Goal: Information Seeking & Learning: Learn about a topic

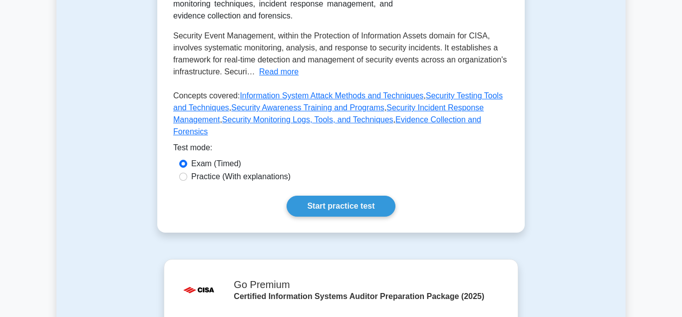
scroll to position [305, 0]
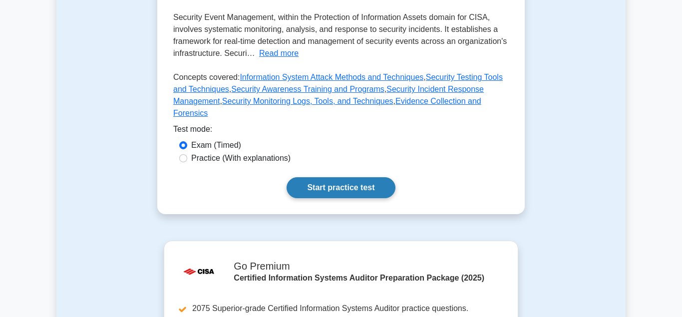
click at [329, 177] on link "Start practice test" at bounding box center [340, 187] width 108 height 21
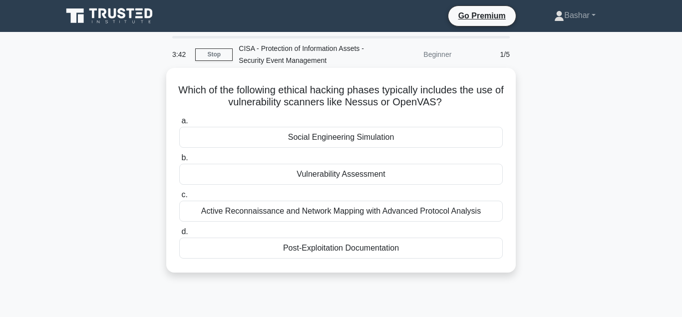
click at [278, 176] on div "Vulnerability Assessment" at bounding box center [340, 174] width 323 height 21
click at [179, 161] on input "b. Vulnerability Assessment" at bounding box center [179, 158] width 0 height 6
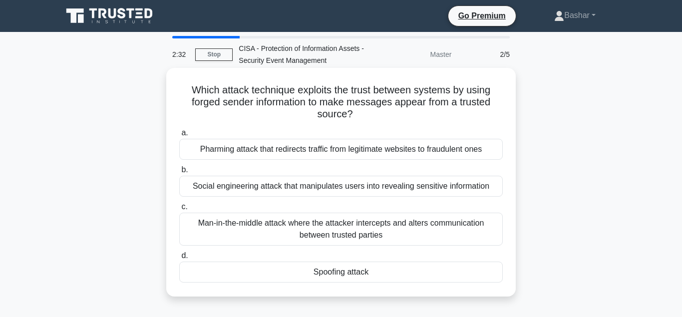
click at [335, 272] on div "Spoofing attack" at bounding box center [340, 272] width 323 height 21
click at [179, 259] on input "d. Spoofing attack" at bounding box center [179, 256] width 0 height 6
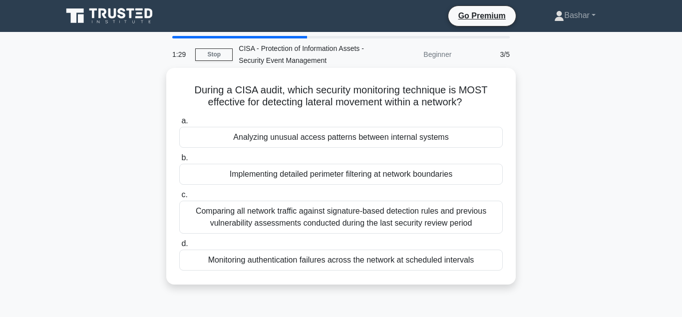
click at [329, 261] on div "Monitoring authentication failures across the network at scheduled intervals" at bounding box center [340, 260] width 323 height 21
click at [179, 247] on input "d. Monitoring authentication failures across the network at scheduled intervals" at bounding box center [179, 244] width 0 height 6
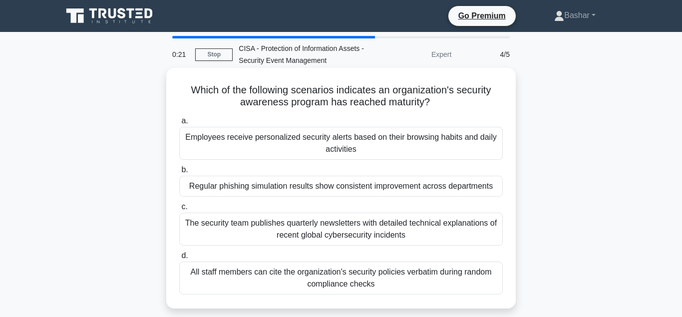
click at [345, 144] on div "Employees receive personalized security alerts based on their browsing habits a…" at bounding box center [340, 143] width 323 height 33
click at [179, 124] on input "a. Employees receive personalized security alerts based on their browsing habit…" at bounding box center [179, 121] width 0 height 6
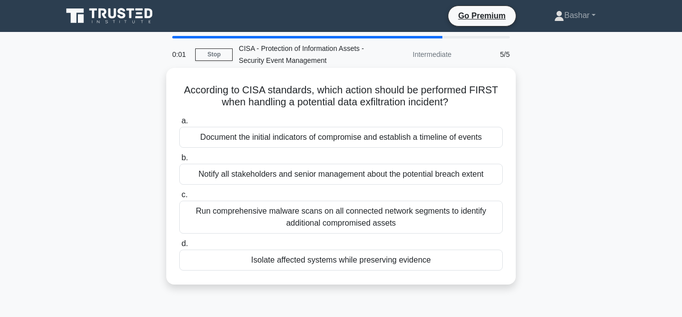
click at [317, 216] on div "Run comprehensive malware scans on all connected network segments to identify a…" at bounding box center [340, 217] width 323 height 33
click at [179, 198] on input "c. Run comprehensive malware scans on all connected network segments to identif…" at bounding box center [179, 195] width 0 height 6
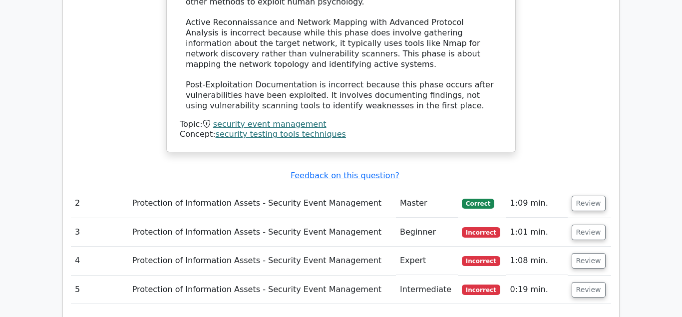
scroll to position [1171, 0]
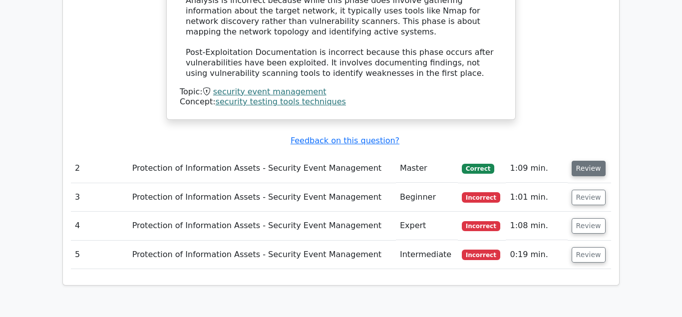
click at [588, 161] on button "Review" at bounding box center [588, 168] width 34 height 15
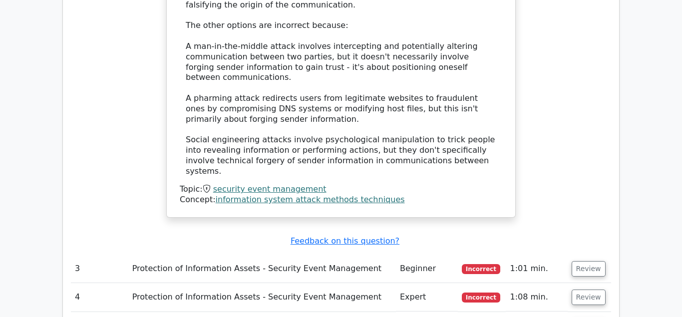
scroll to position [1680, 0]
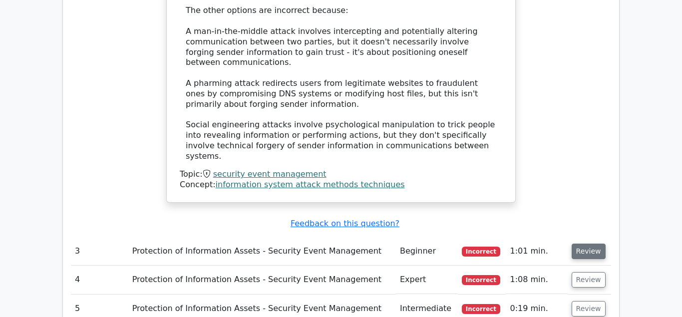
click at [583, 244] on button "Review" at bounding box center [588, 251] width 34 height 15
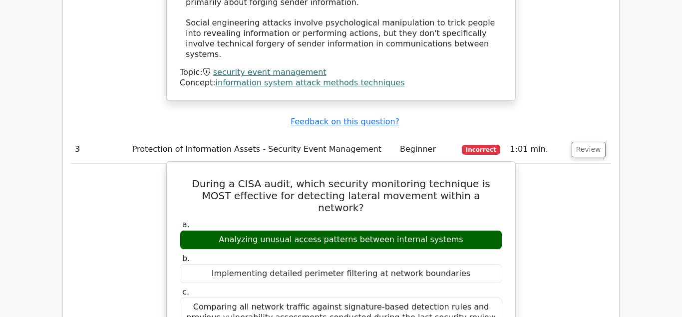
scroll to position [1731, 0]
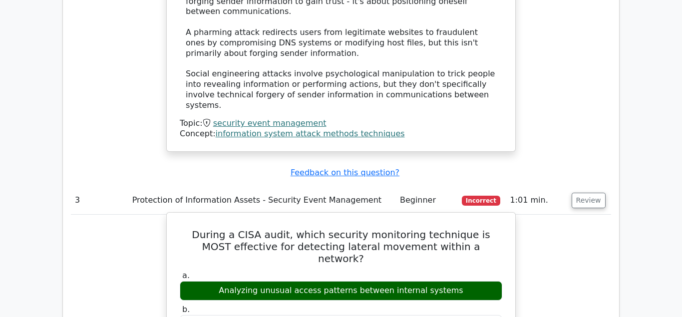
click at [308, 270] on label "a. Analyzing unusual access patterns between internal systems" at bounding box center [341, 285] width 322 height 30
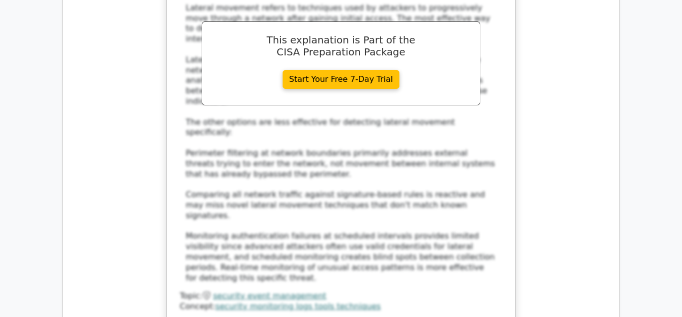
scroll to position [2291, 0]
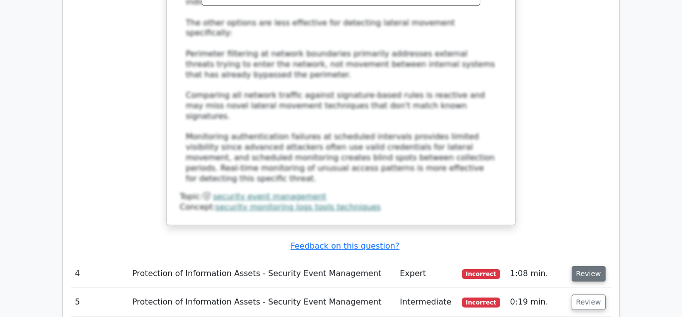
click at [585, 266] on button "Review" at bounding box center [588, 273] width 34 height 15
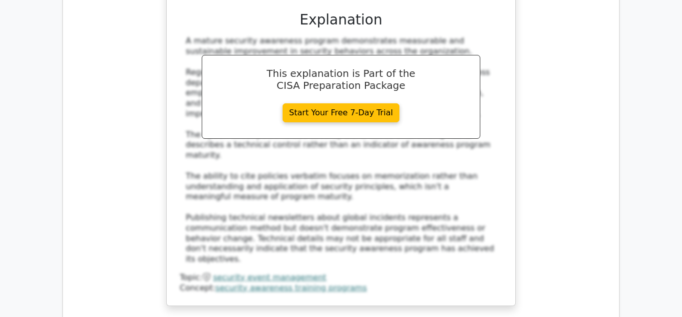
scroll to position [2851, 0]
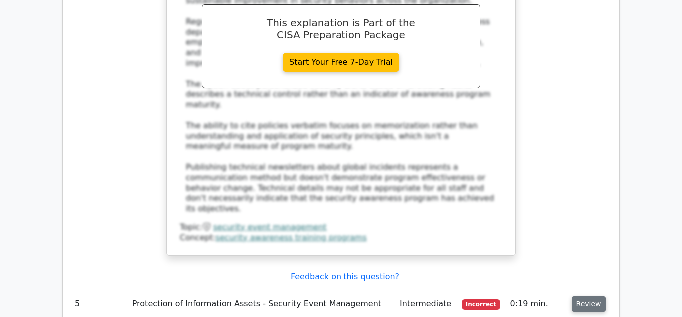
click at [583, 296] on button "Review" at bounding box center [588, 303] width 34 height 15
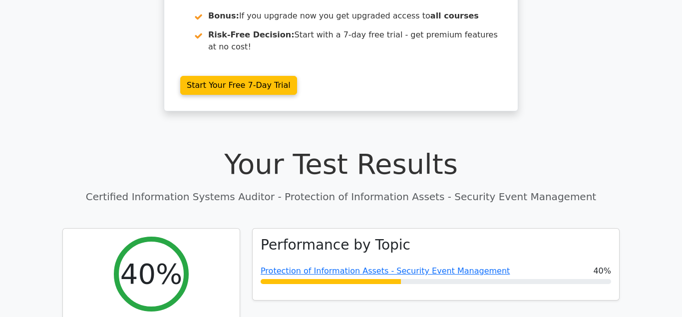
scroll to position [0, 0]
